Goal: Task Accomplishment & Management: Manage account settings

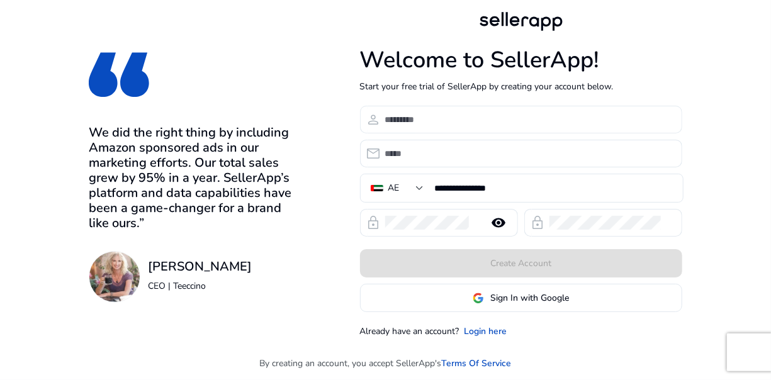
click at [440, 118] on input at bounding box center [528, 120] width 287 height 14
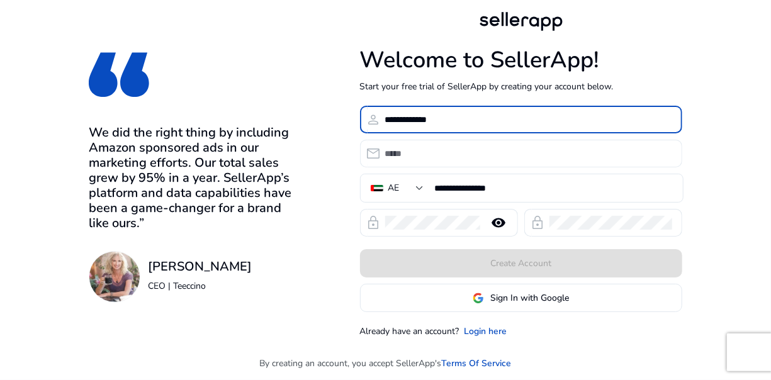
type input "**********"
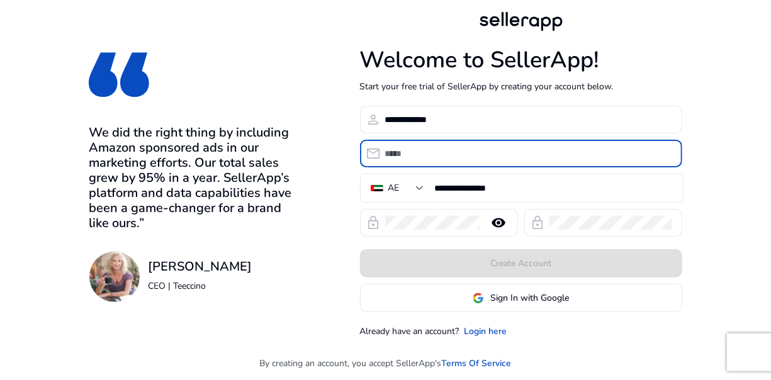
click at [418, 157] on input "email" at bounding box center [528, 154] width 287 height 14
type input "**********"
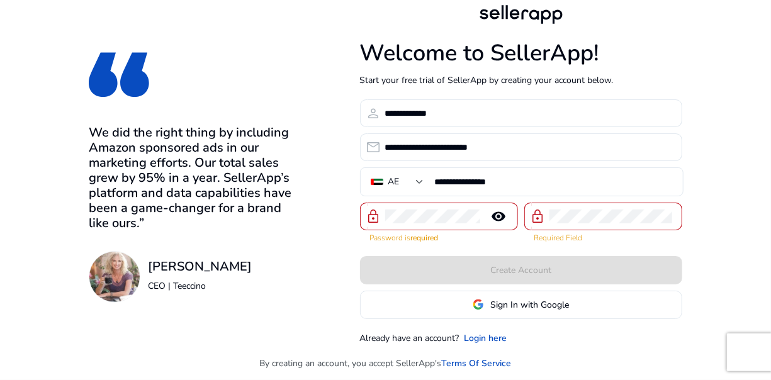
click at [498, 217] on mat-icon "remove_red_eye" at bounding box center [499, 216] width 30 height 15
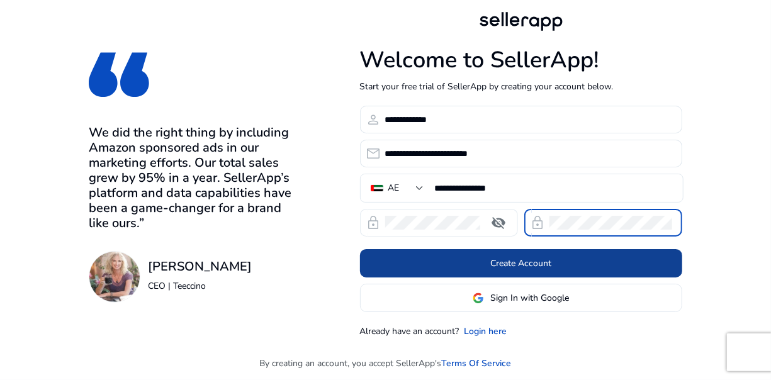
click at [530, 267] on span "Create Account" at bounding box center [521, 263] width 61 height 13
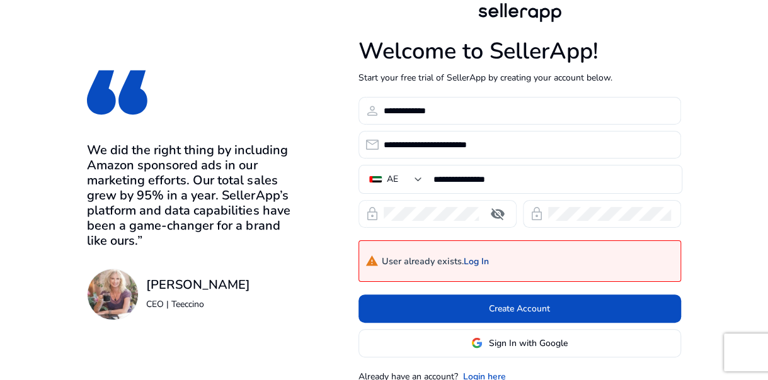
click at [479, 263] on link "Log In" at bounding box center [475, 262] width 25 height 11
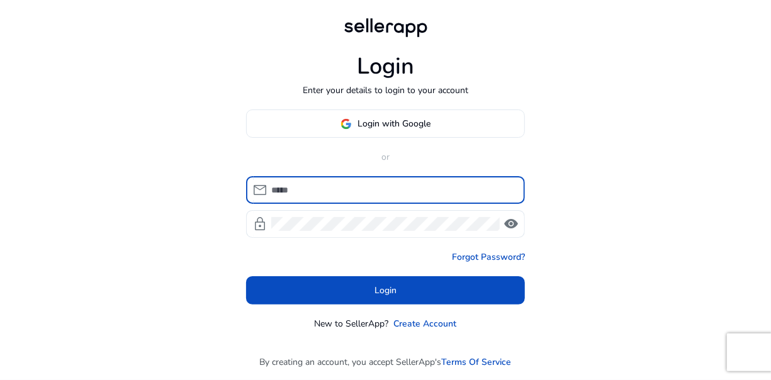
type input "**********"
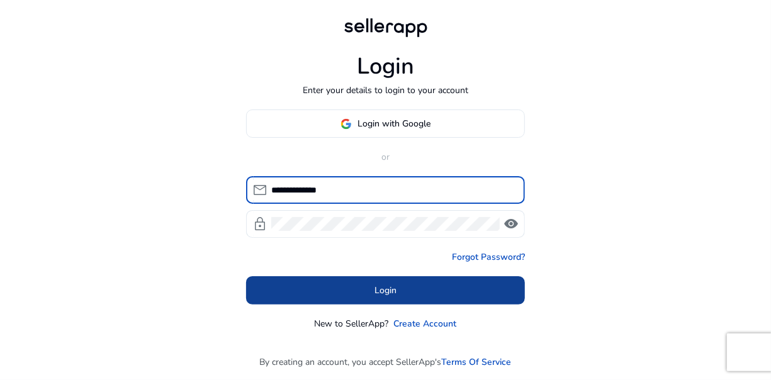
click at [422, 285] on span at bounding box center [385, 291] width 279 height 30
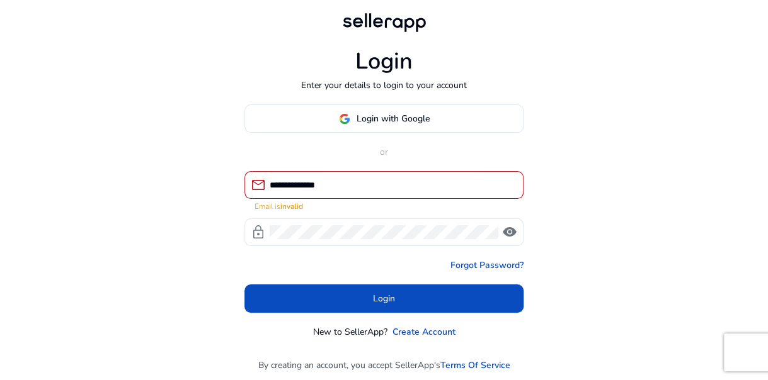
type input "**********"
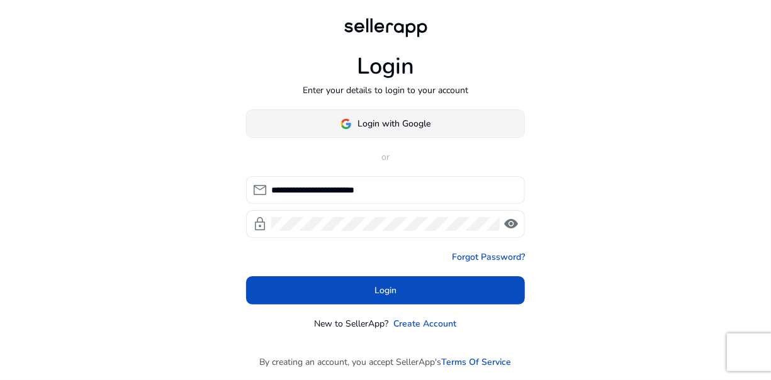
click at [417, 128] on span "Login with Google" at bounding box center [394, 123] width 73 height 13
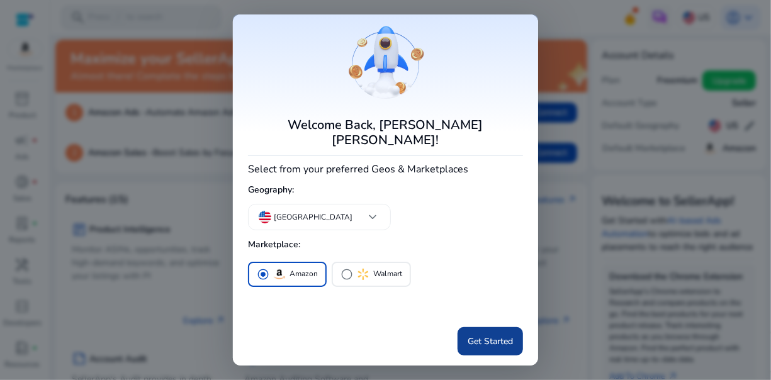
click at [489, 335] on span "Get Started" at bounding box center [490, 341] width 45 height 13
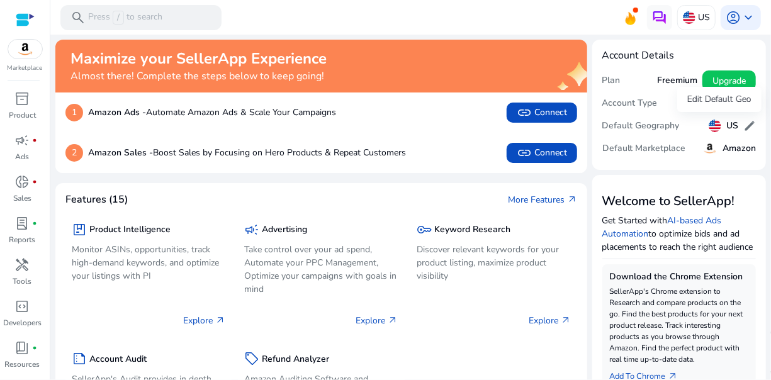
click at [727, 127] on h5 "US" at bounding box center [733, 126] width 12 height 11
click at [652, 151] on h5 "Default Marketplace" at bounding box center [645, 149] width 84 height 11
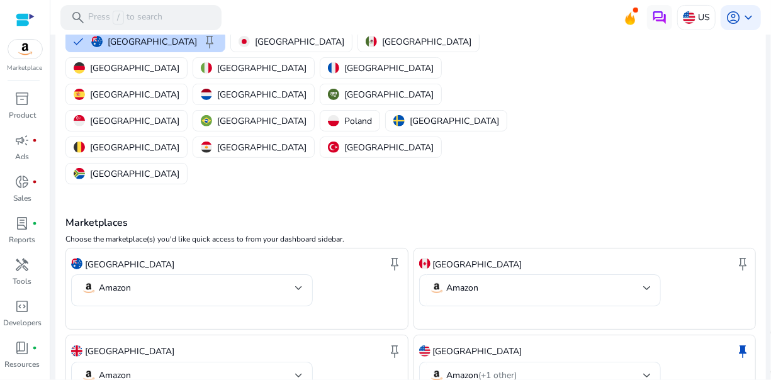
scroll to position [173, 0]
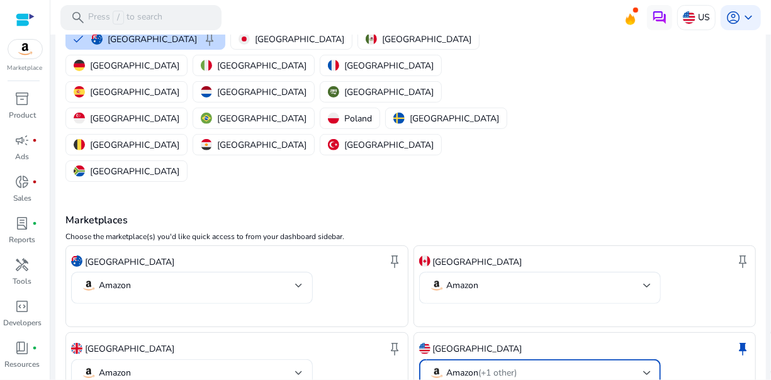
click at [645, 366] on div at bounding box center [648, 373] width 8 height 15
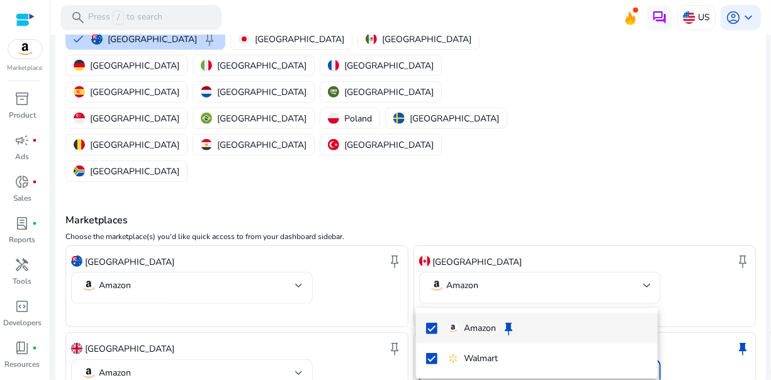
click at [727, 336] on div at bounding box center [385, 190] width 771 height 380
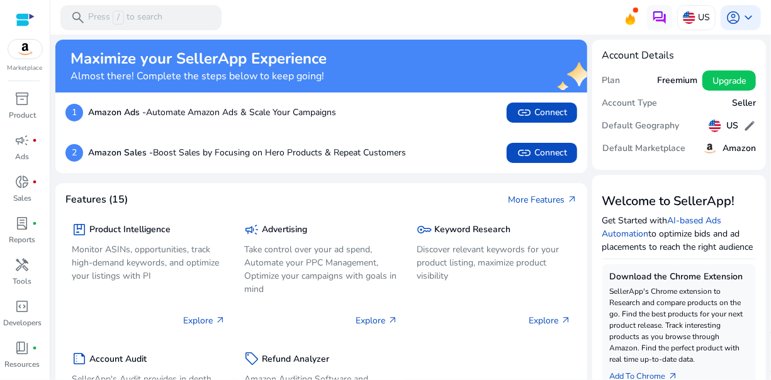
click at [561, 358] on div "package Product Intelligence Monitor ASINs, opportunities, track high-demand ke…" at bounding box center [321, 330] width 512 height 247
click at [683, 19] on img at bounding box center [689, 17] width 13 height 13
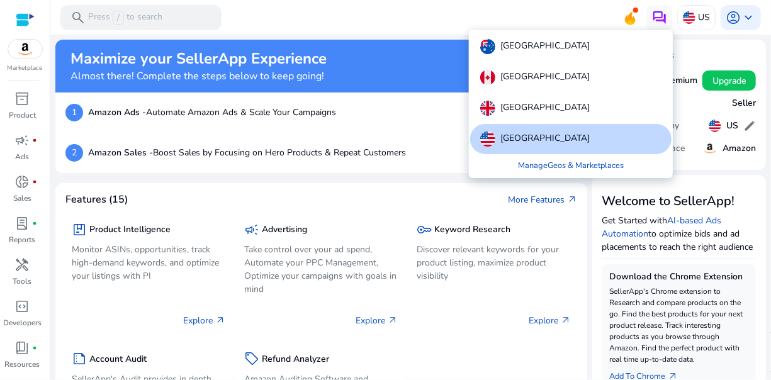
click at [711, 126] on div at bounding box center [385, 190] width 771 height 380
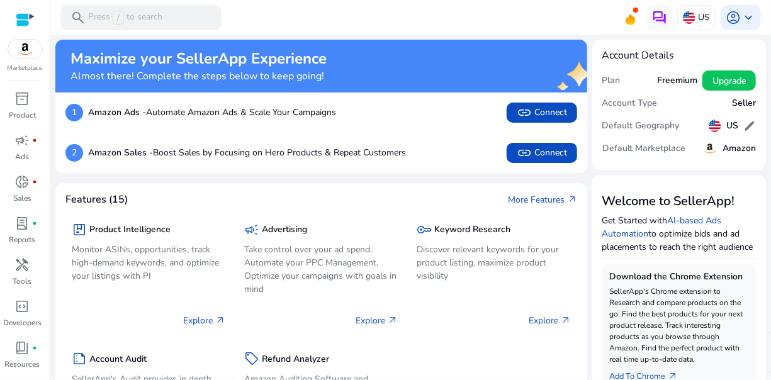
click at [726, 152] on h5 "Amazon" at bounding box center [739, 149] width 33 height 11
click at [715, 123] on img at bounding box center [715, 126] width 13 height 13
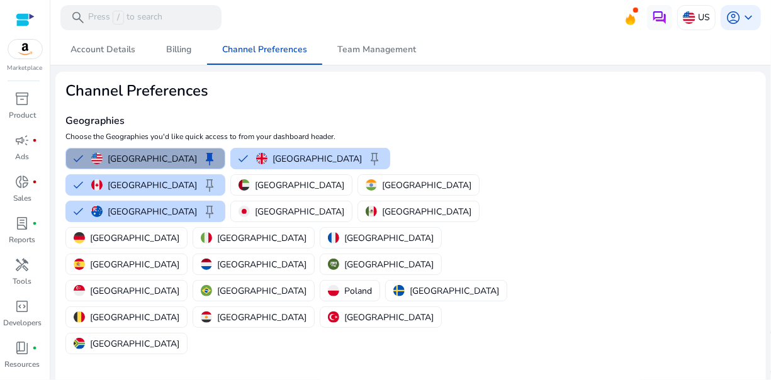
click at [149, 159] on p "United States" at bounding box center [152, 158] width 89 height 13
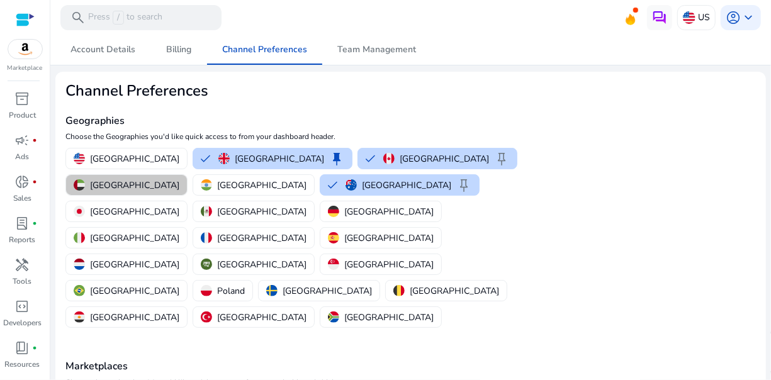
click at [179, 179] on p "United Arab Emirates" at bounding box center [134, 185] width 89 height 13
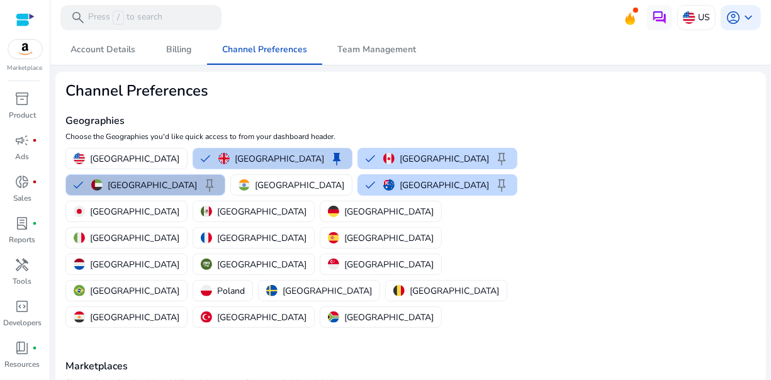
click at [193, 155] on button "United Kingdom keep" at bounding box center [272, 159] width 159 height 20
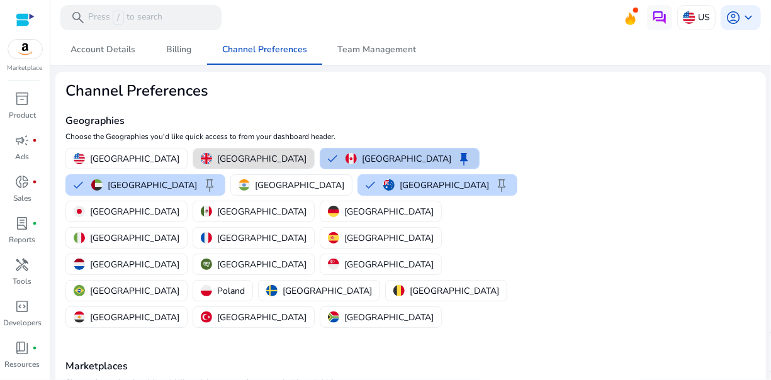
click at [321, 156] on button "Canada keep" at bounding box center [400, 159] width 159 height 20
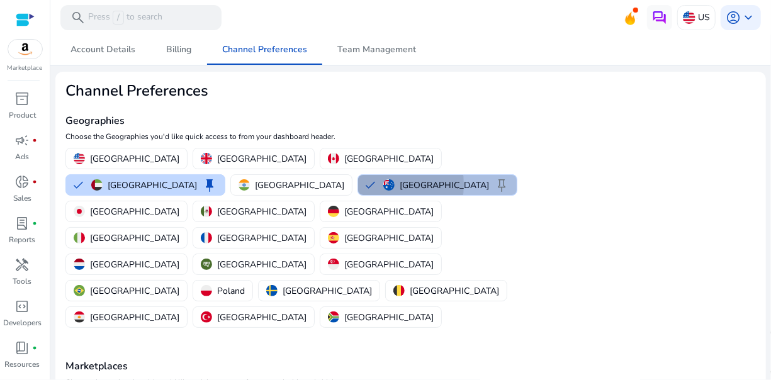
click at [358, 184] on button "Australia keep" at bounding box center [437, 185] width 159 height 20
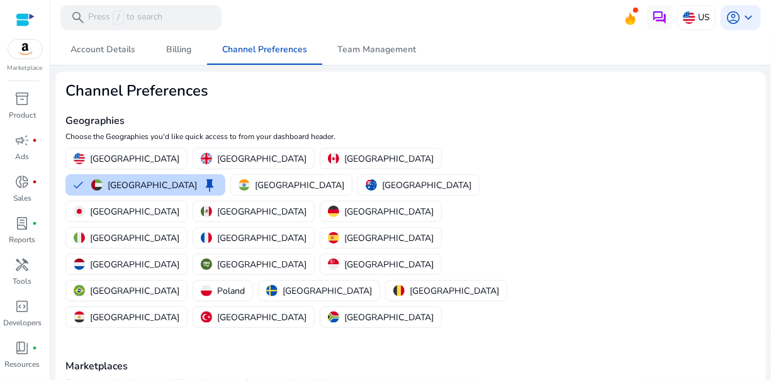
click at [515, 361] on h4 "Marketplaces" at bounding box center [410, 367] width 691 height 12
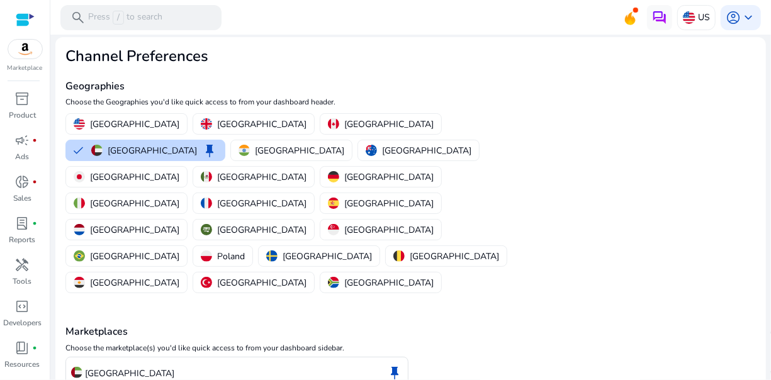
scroll to position [60, 0]
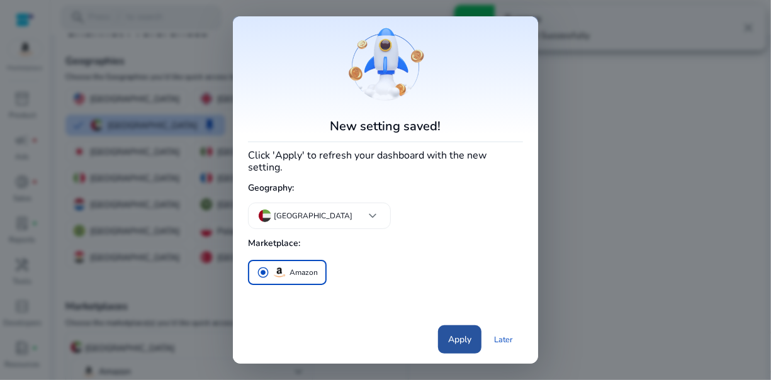
click at [457, 333] on span "Apply" at bounding box center [459, 339] width 23 height 13
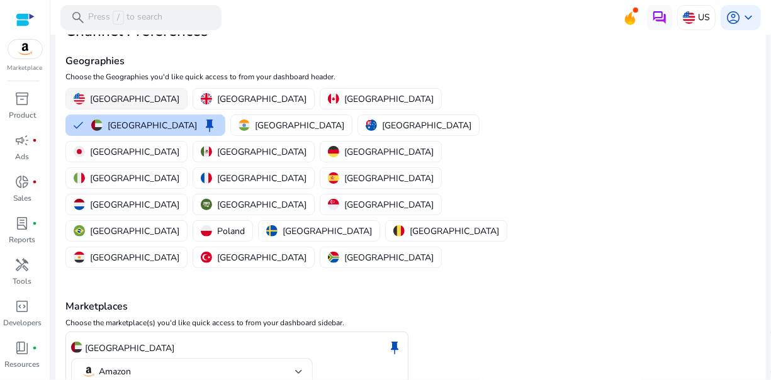
click at [125, 98] on p "United States" at bounding box center [134, 99] width 89 height 13
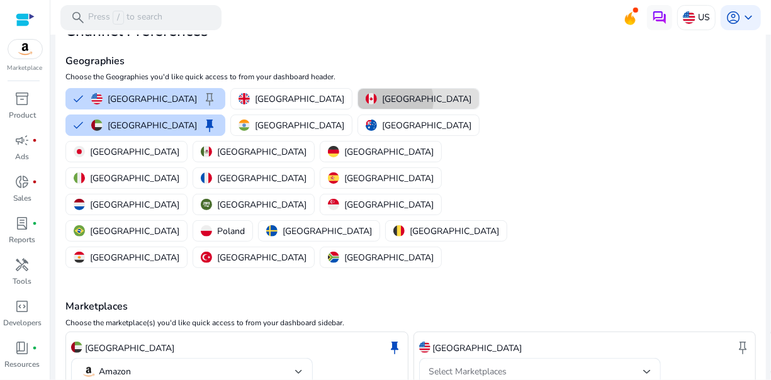
click at [382, 100] on p "Canada" at bounding box center [426, 99] width 89 height 13
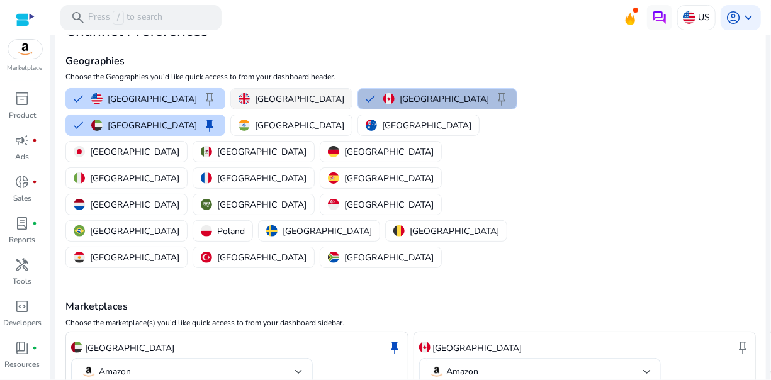
click at [255, 98] on p "United Kingdom" at bounding box center [299, 99] width 89 height 13
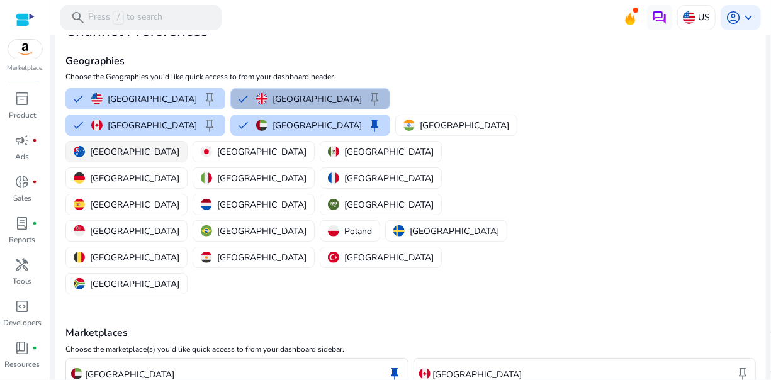
click at [179, 145] on p "Australia" at bounding box center [134, 151] width 89 height 13
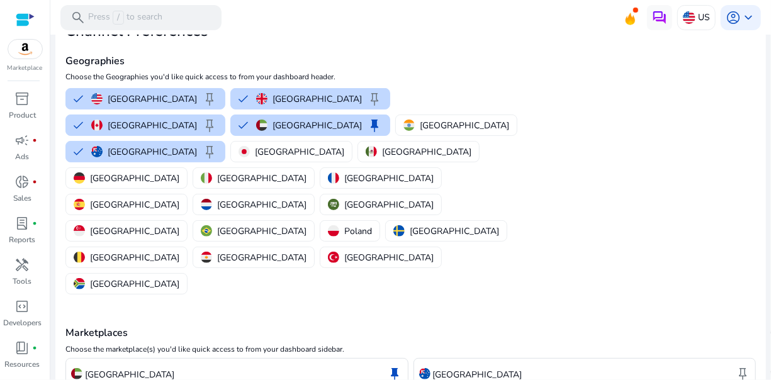
click at [687, 186] on mat-card "Channel Preferences Geographies Choose the Geographies you'd like quick access …" at bounding box center [410, 335] width 711 height 647
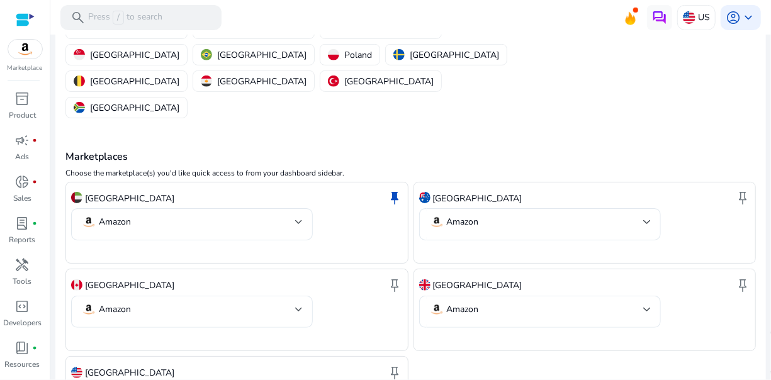
scroll to position [255, 0]
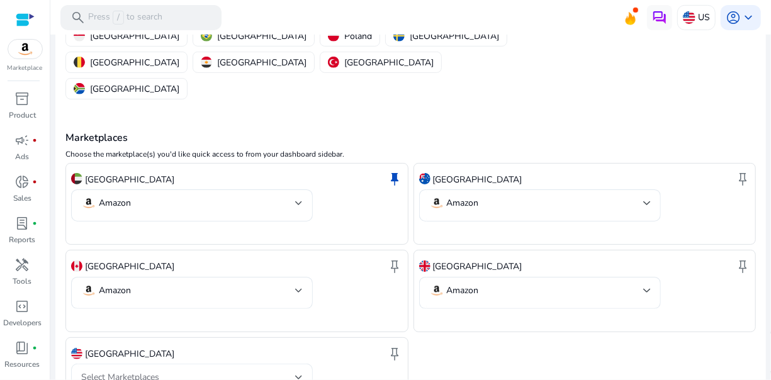
click at [299, 375] on div at bounding box center [299, 377] width 8 height 5
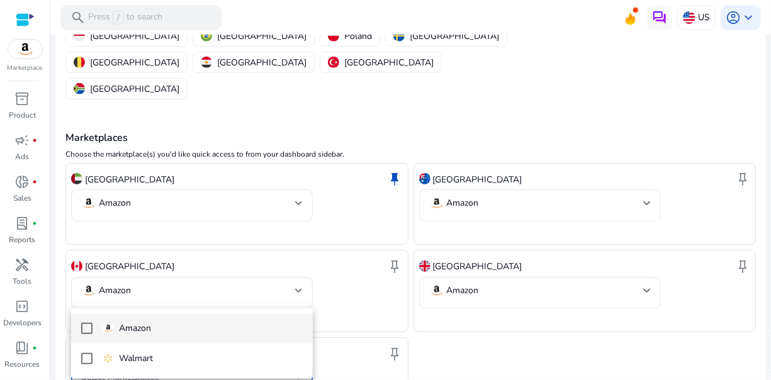
click at [261, 325] on span "Amazon" at bounding box center [203, 329] width 200 height 14
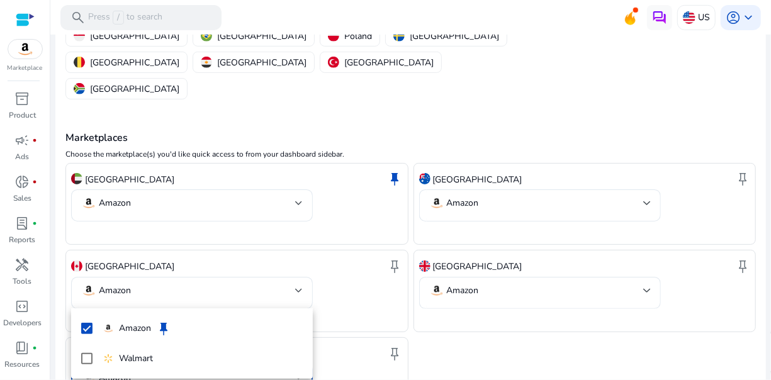
click at [485, 346] on div at bounding box center [385, 190] width 771 height 380
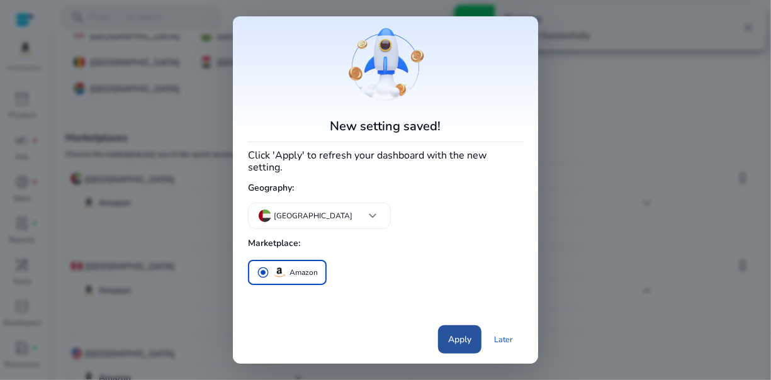
click at [469, 333] on span "Apply" at bounding box center [459, 339] width 23 height 13
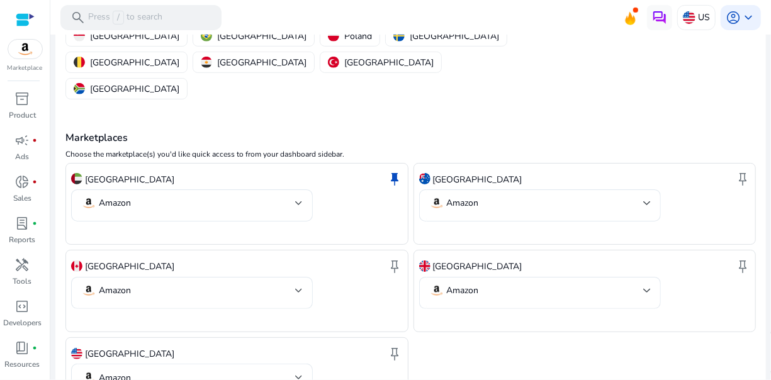
click at [715, 319] on div "United Arab Emirates keep Amazon Australia keep Amazon Canada keep Amazon Unite…" at bounding box center [410, 291] width 691 height 257
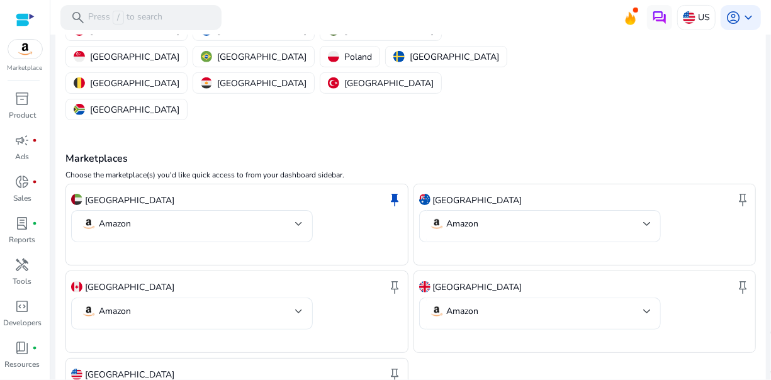
scroll to position [0, 0]
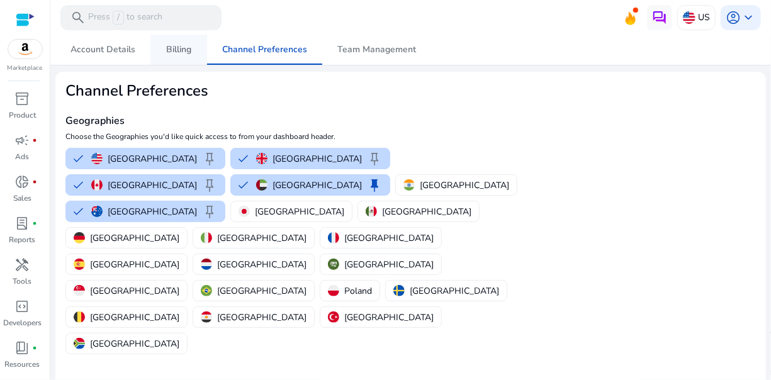
click at [185, 42] on span "Billing" at bounding box center [178, 50] width 25 height 30
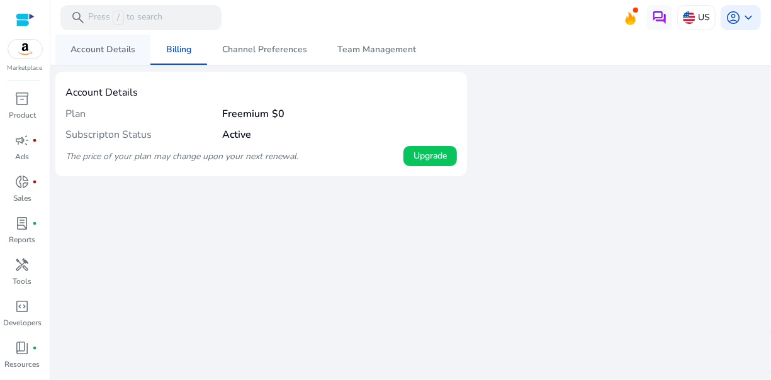
click at [108, 45] on span "Account Details" at bounding box center [103, 49] width 65 height 9
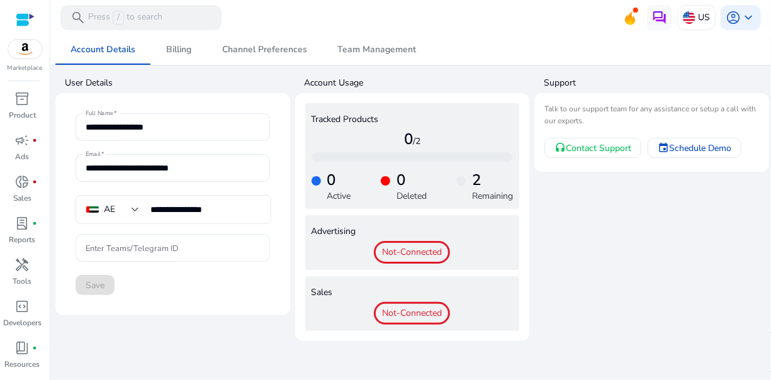
click at [234, 249] on input "Enter Teams/Telegram ID" at bounding box center [173, 248] width 174 height 14
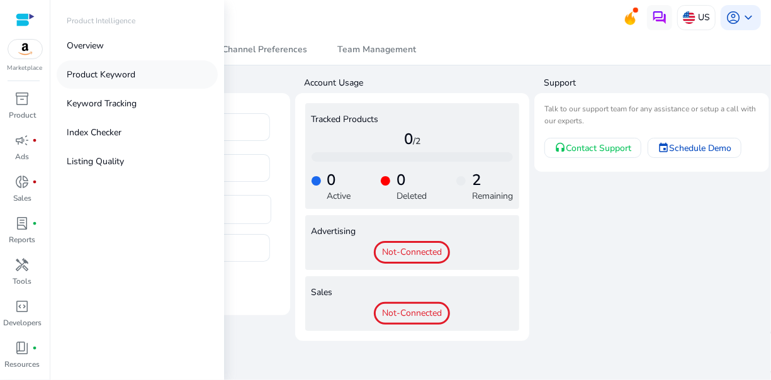
click at [113, 74] on p "Product Keyword" at bounding box center [101, 74] width 69 height 13
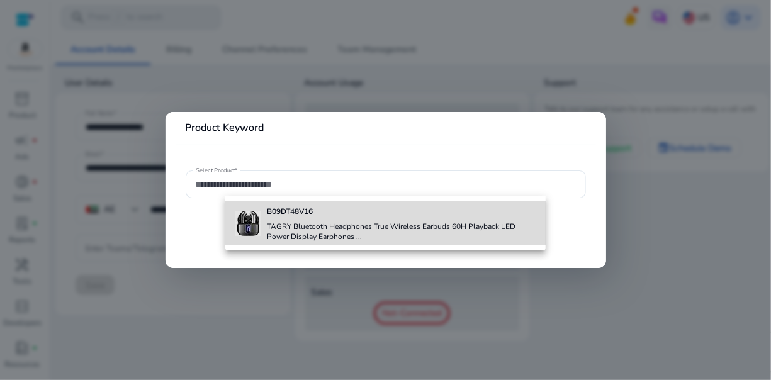
click at [316, 224] on h4 "TAGRY Bluetooth Headphones True Wireless Earbuds 60H Playback LED Power Display…" at bounding box center [401, 232] width 269 height 20
